Goal: Task Accomplishment & Management: Manage account settings

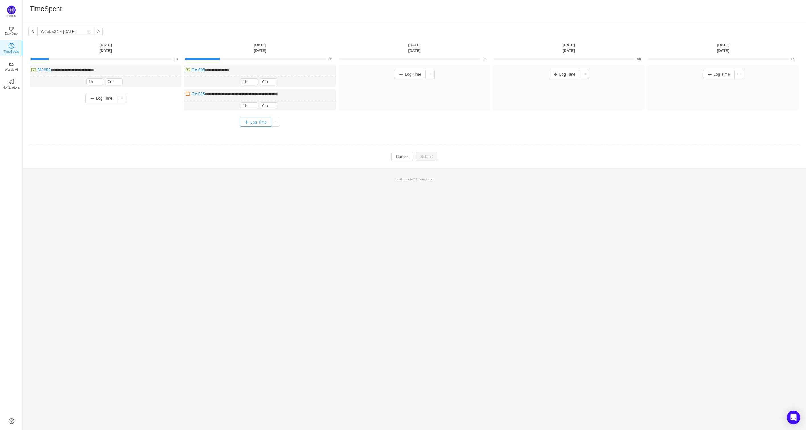
click at [246, 122] on button "Log Time" at bounding box center [256, 122] width 32 height 9
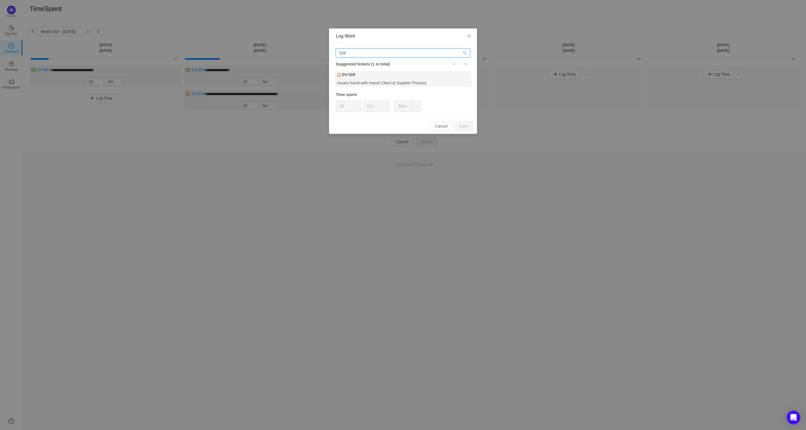
drag, startPoint x: 358, startPoint y: 53, endPoint x: 312, endPoint y: 51, distance: 46.2
click at [312, 51] on div "Log Work 528 Suggested tickets (1 in total) DV-528 Issues found with Import Cli…" at bounding box center [403, 215] width 806 height 430
paste input "DV-1223"
type input "DV-1223"
click at [399, 78] on div "DV-1223" at bounding box center [403, 75] width 137 height 8
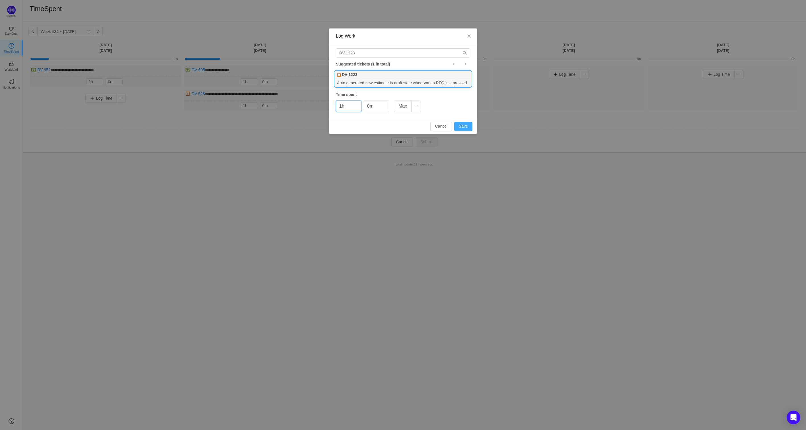
click at [465, 129] on button "Save" at bounding box center [463, 126] width 18 height 9
type input "0h"
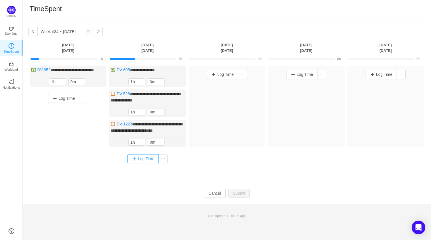
click at [140, 163] on button "Log Time" at bounding box center [143, 158] width 32 height 9
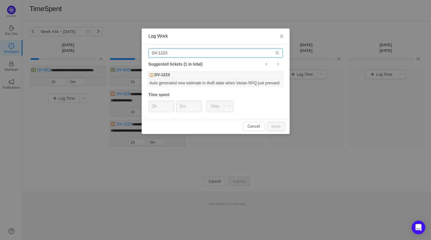
drag, startPoint x: 180, startPoint y: 54, endPoint x: 116, endPoint y: 48, distance: 64.6
click at [116, 48] on div "Log Work DV-1223 Suggested tickets (1 in total) DV-1223 Auto generated new esti…" at bounding box center [215, 120] width 431 height 240
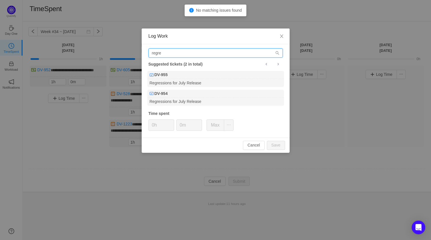
click at [216, 55] on input "regre" at bounding box center [216, 52] width 134 height 9
drag, startPoint x: 224, startPoint y: 54, endPoint x: 96, endPoint y: 50, distance: 127.3
click at [96, 50] on div "Log Work regre Suggested tickets (2 in total) DV-955 Regressions for July Relea…" at bounding box center [215, 120] width 431 height 240
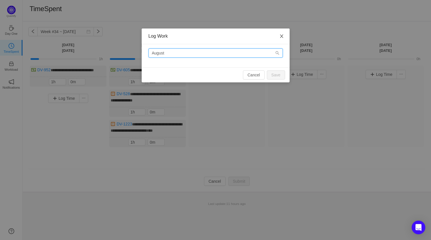
type input "August"
click at [281, 38] on icon "icon: close" at bounding box center [281, 36] width 5 height 5
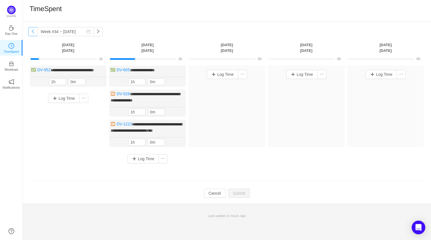
click at [32, 33] on button "button" at bounding box center [32, 31] width 9 height 9
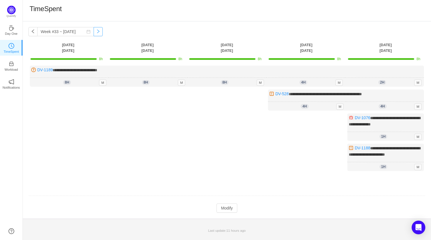
click at [96, 32] on button "button" at bounding box center [98, 31] width 9 height 9
type input "Week #34 ~ Aug 18"
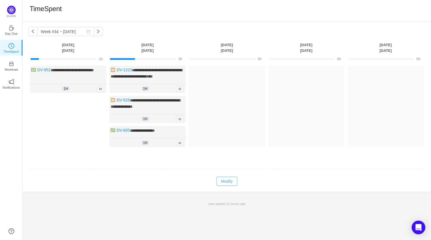
click at [233, 184] on button "Modify" at bounding box center [227, 180] width 21 height 9
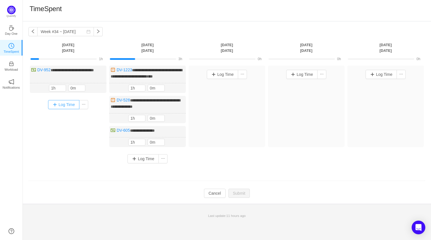
click at [62, 109] on button "Log Time" at bounding box center [64, 104] width 32 height 9
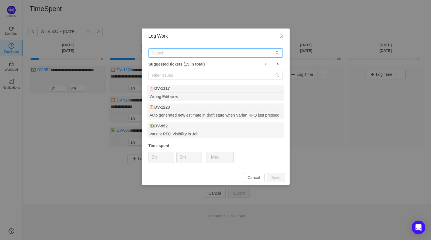
click at [179, 55] on input "text" at bounding box center [216, 52] width 134 height 9
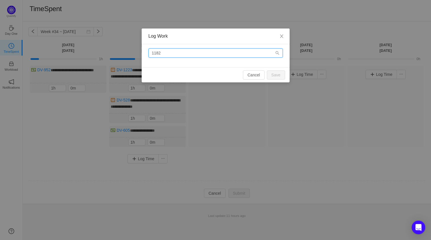
drag, startPoint x: 171, startPoint y: 55, endPoint x: 155, endPoint y: 53, distance: 16.3
click at [155, 53] on input "1182" at bounding box center [216, 52] width 134 height 9
click at [171, 52] on input "1182" at bounding box center [216, 52] width 134 height 9
drag, startPoint x: 171, startPoint y: 52, endPoint x: 140, endPoint y: 50, distance: 31.7
click at [140, 50] on div "Log Work 1182 Cancel Save" at bounding box center [215, 120] width 431 height 240
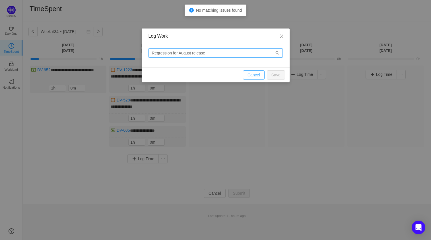
type input "Regression for August release"
click at [249, 76] on button "Cancel" at bounding box center [254, 74] width 22 height 9
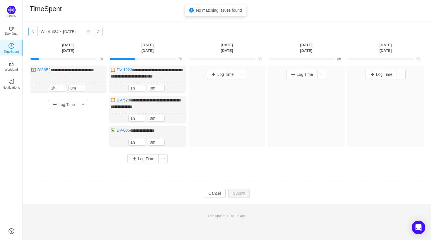
click at [30, 32] on button "button" at bounding box center [32, 31] width 9 height 9
type input "Week #33 ~ Aug 11"
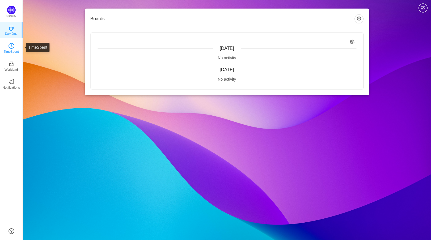
click at [6, 50] on p "TimeSpent" at bounding box center [11, 51] width 15 height 5
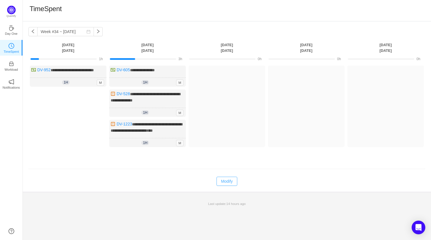
click at [221, 184] on button "Modify" at bounding box center [227, 180] width 21 height 9
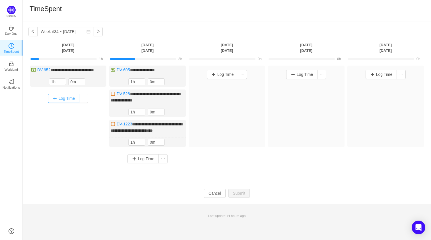
click at [59, 97] on button "Log Time" at bounding box center [64, 98] width 32 height 9
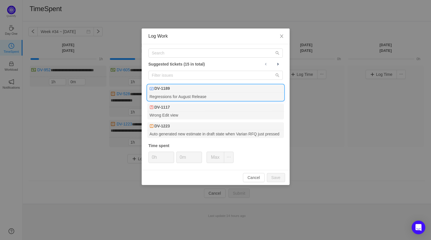
click at [182, 96] on div "Regressions for August Release" at bounding box center [215, 96] width 137 height 8
click at [275, 177] on button "Save" at bounding box center [276, 177] width 18 height 9
type input "0h"
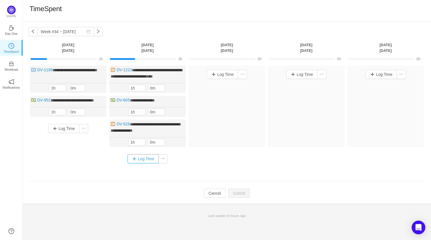
click at [143, 163] on button "Log Time" at bounding box center [143, 158] width 32 height 9
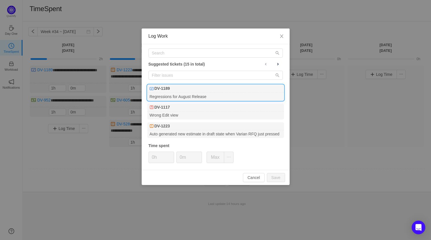
click at [178, 89] on div "DV-1189" at bounding box center [215, 89] width 137 height 8
click at [277, 180] on button "Save" at bounding box center [276, 177] width 18 height 9
type input "0h"
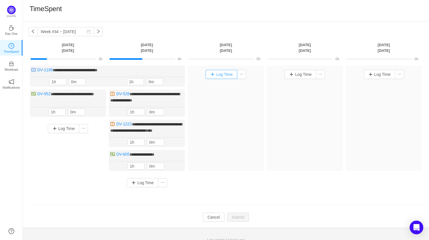
click at [221, 72] on button "Log Time" at bounding box center [221, 74] width 32 height 9
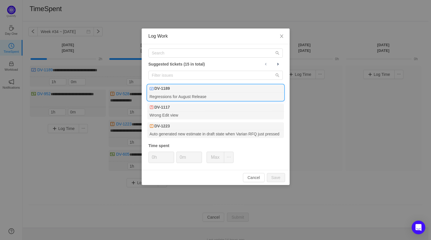
click at [177, 89] on div "DV-1189" at bounding box center [215, 89] width 137 height 8
click at [288, 179] on div "Cancel Save" at bounding box center [216, 177] width 148 height 15
click at [282, 178] on button "Save" at bounding box center [276, 177] width 18 height 9
type input "0h"
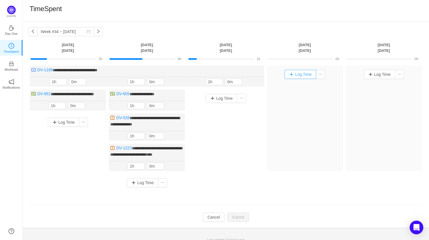
click at [303, 76] on button "Log Time" at bounding box center [300, 74] width 32 height 9
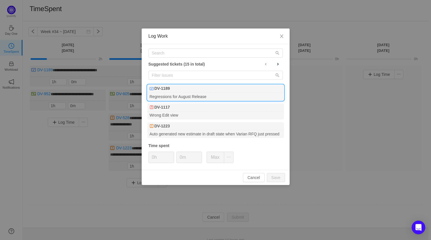
click at [217, 90] on div "DV-1189" at bounding box center [215, 89] width 137 height 8
click at [274, 180] on button "Save" at bounding box center [276, 177] width 18 height 9
type input "0h"
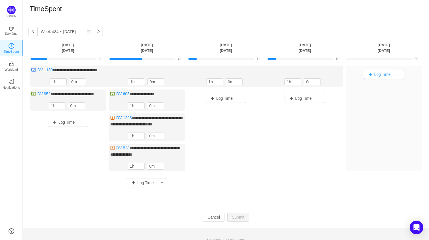
click at [380, 75] on button "Log Time" at bounding box center [379, 74] width 32 height 9
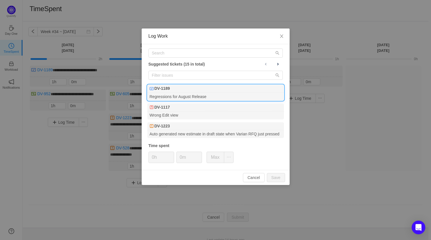
click at [177, 87] on div "DV-1189" at bounding box center [215, 89] width 137 height 8
click at [279, 179] on button "Save" at bounding box center [276, 177] width 18 height 9
type input "0h"
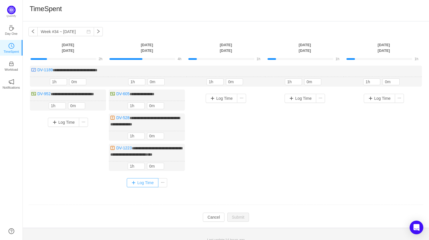
click at [133, 187] on button "Log Time" at bounding box center [143, 182] width 32 height 9
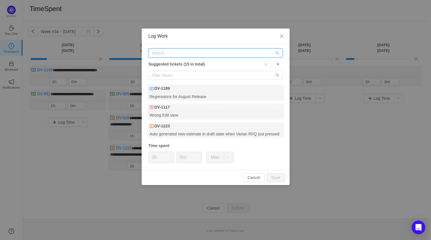
click at [178, 53] on input "text" at bounding box center [216, 52] width 134 height 9
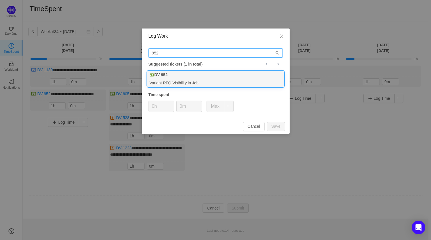
type input "952"
click at [172, 79] on div "DV-952" at bounding box center [215, 75] width 137 height 8
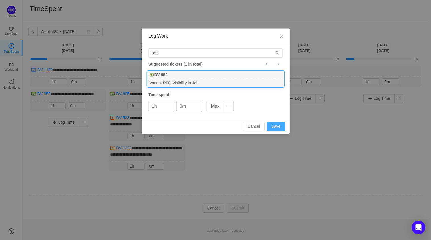
click at [275, 126] on button "Save" at bounding box center [276, 126] width 18 height 9
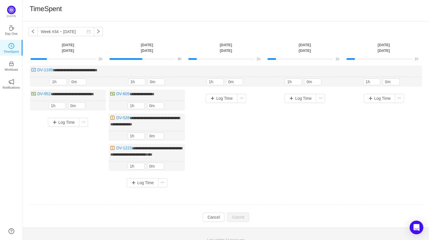
click at [257, 165] on div "Log Time" at bounding box center [226, 132] width 76 height 87
click at [227, 189] on div "**********" at bounding box center [225, 128] width 394 height 126
click at [69, 139] on div "Log Time" at bounding box center [68, 147] width 76 height 68
click at [139, 186] on button "Log Time" at bounding box center [143, 182] width 32 height 9
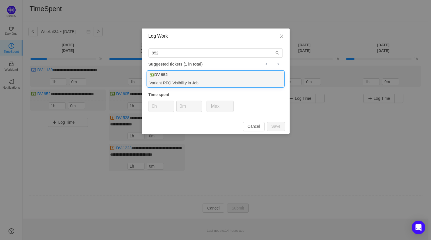
click at [175, 79] on div "Variant RFQ Visibility in Job" at bounding box center [215, 83] width 137 height 8
click at [277, 129] on button "Save" at bounding box center [276, 126] width 18 height 9
type input "0h"
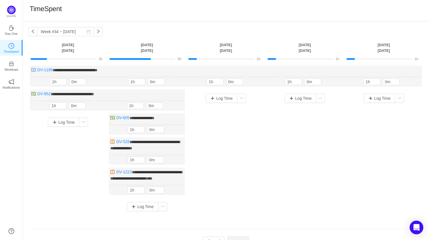
click at [231, 138] on div "Log Time" at bounding box center [226, 143] width 76 height 109
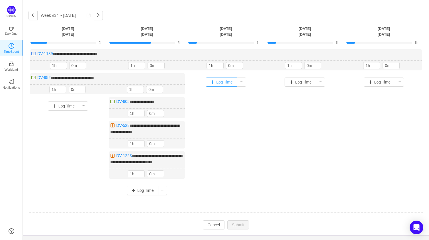
click at [212, 82] on button "Log Time" at bounding box center [221, 81] width 32 height 9
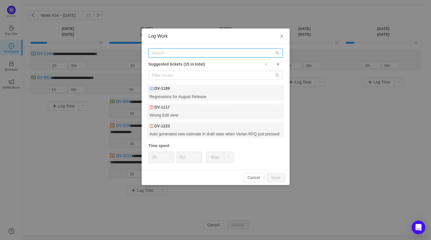
click at [187, 55] on input "text" at bounding box center [216, 52] width 134 height 9
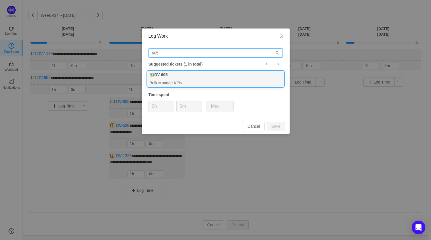
type input "605"
click at [176, 76] on div "DV-605" at bounding box center [215, 75] width 137 height 8
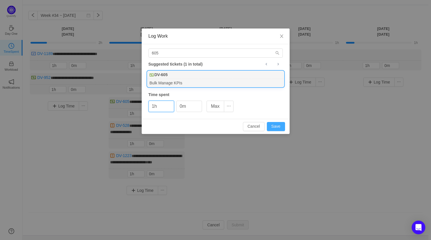
click at [271, 127] on button "Save" at bounding box center [276, 126] width 18 height 9
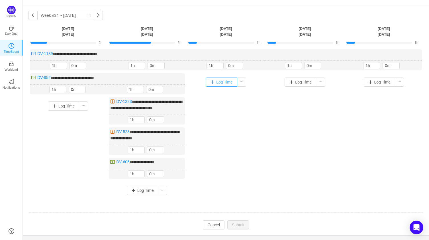
click at [212, 82] on button "Log Time" at bounding box center [221, 81] width 32 height 9
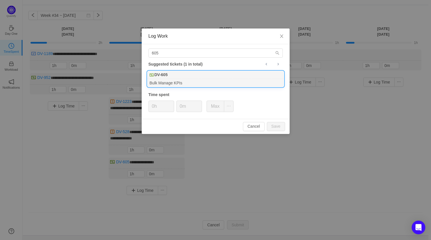
click at [188, 75] on div "DV-605" at bounding box center [215, 75] width 137 height 8
click at [279, 126] on button "Save" at bounding box center [276, 126] width 18 height 9
type input "0h"
